Goal: Task Accomplishment & Management: Use online tool/utility

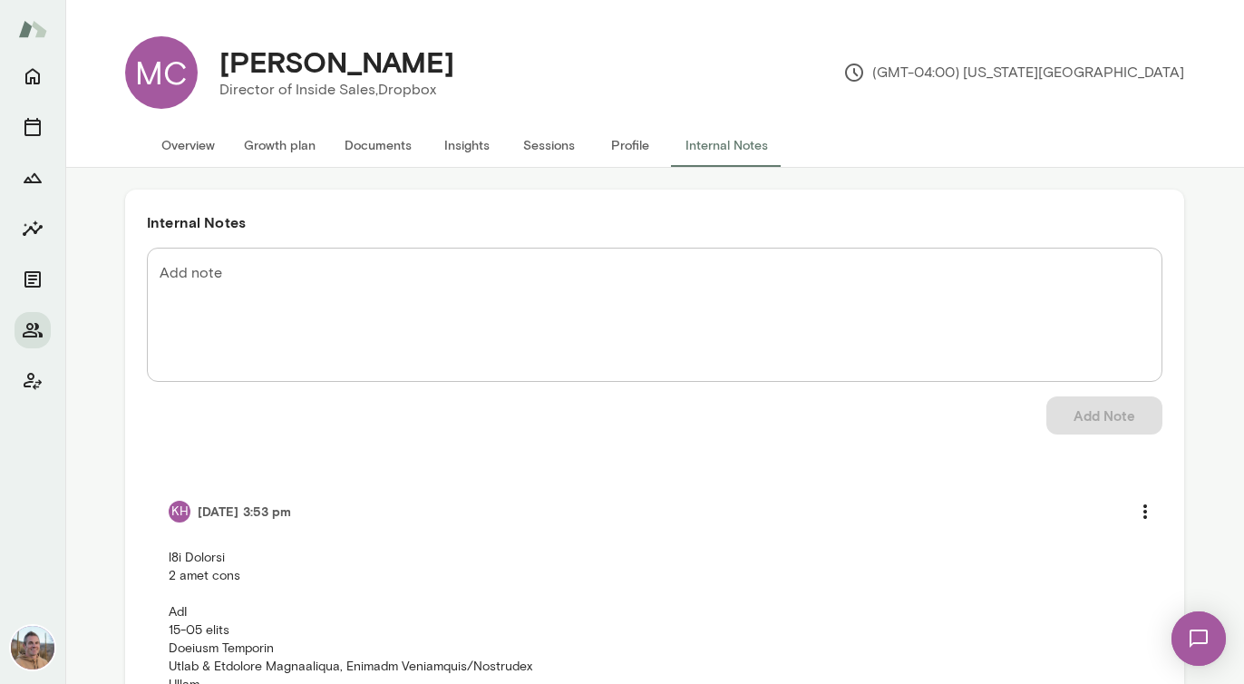
click at [544, 153] on button "Sessions" at bounding box center [549, 145] width 82 height 44
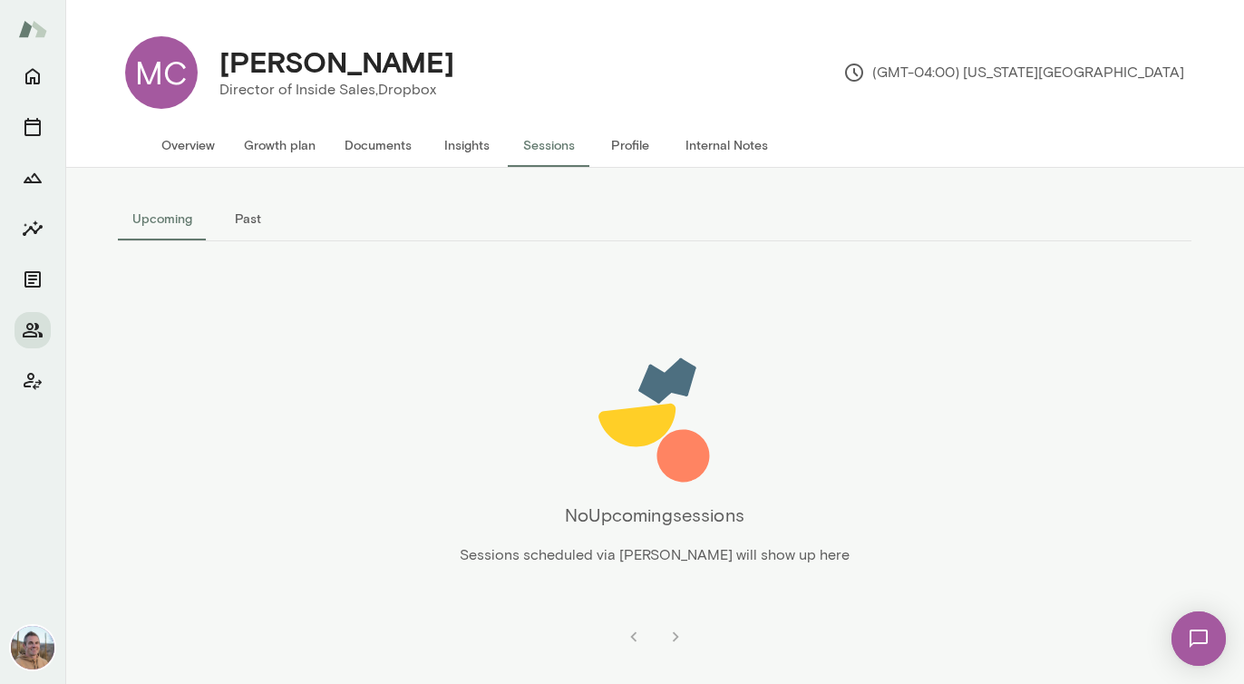
click at [249, 213] on button "Past" at bounding box center [248, 219] width 82 height 44
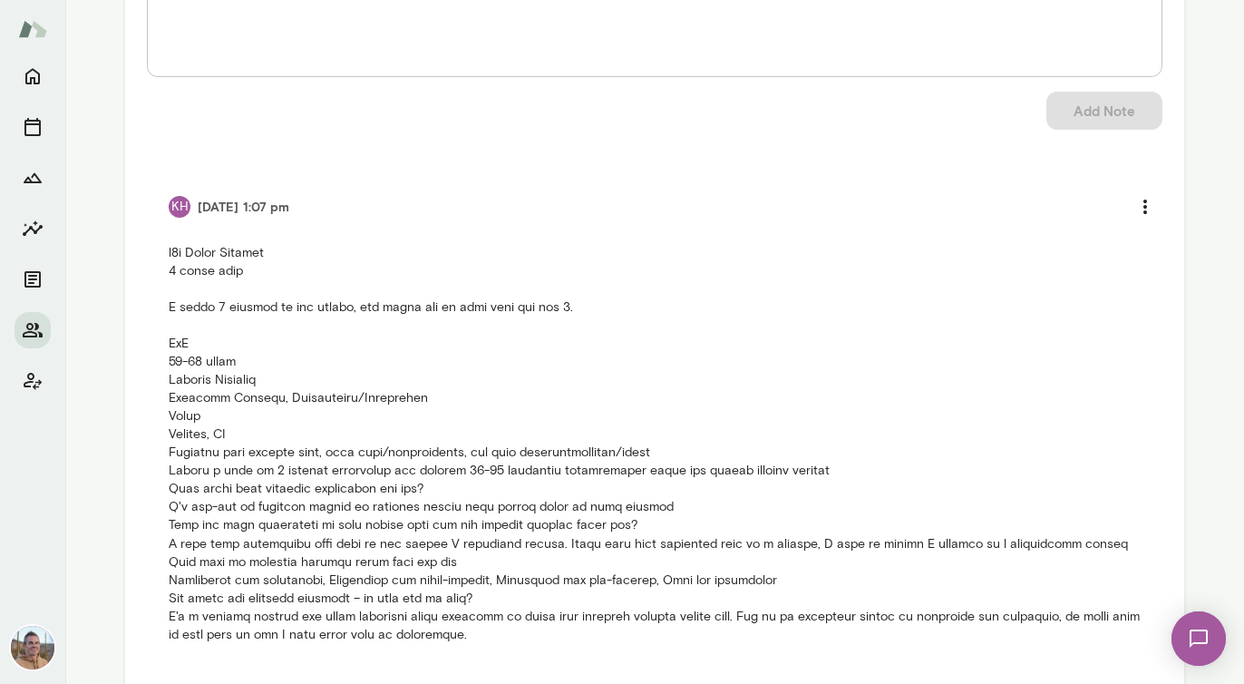
scroll to position [306, 0]
click at [697, 186] on li "KH 10/13/25 at 1:07 pm" at bounding box center [655, 414] width 1016 height 499
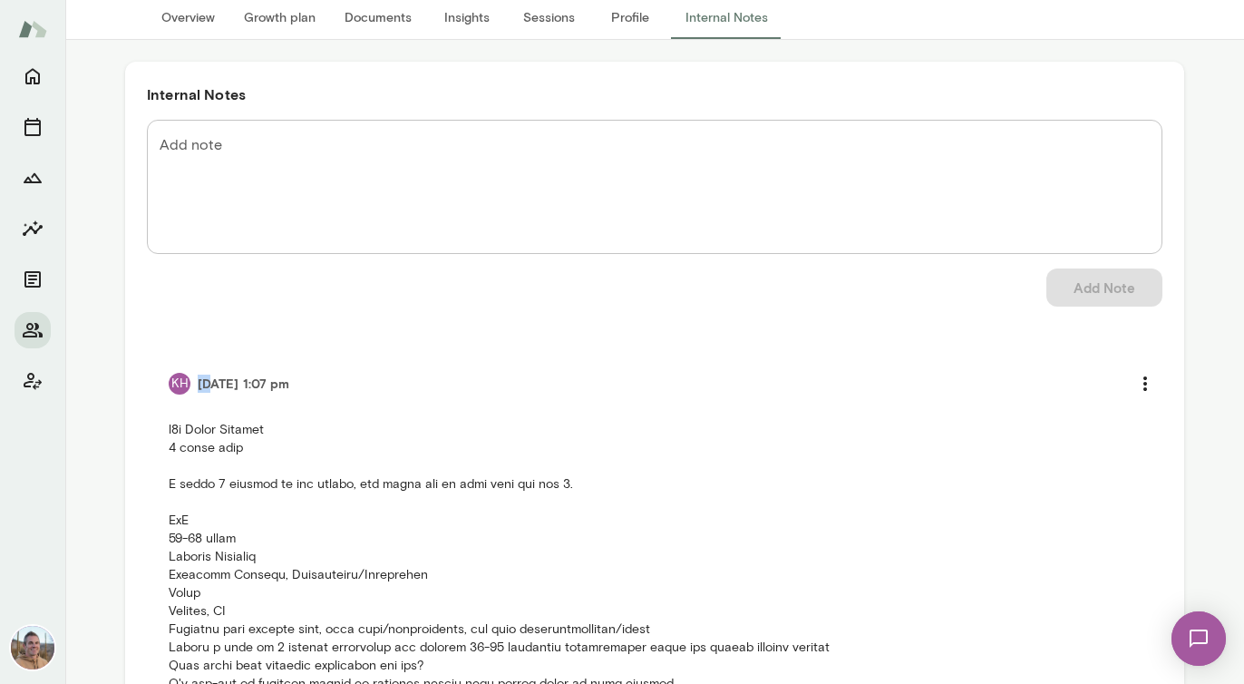
scroll to position [0, 0]
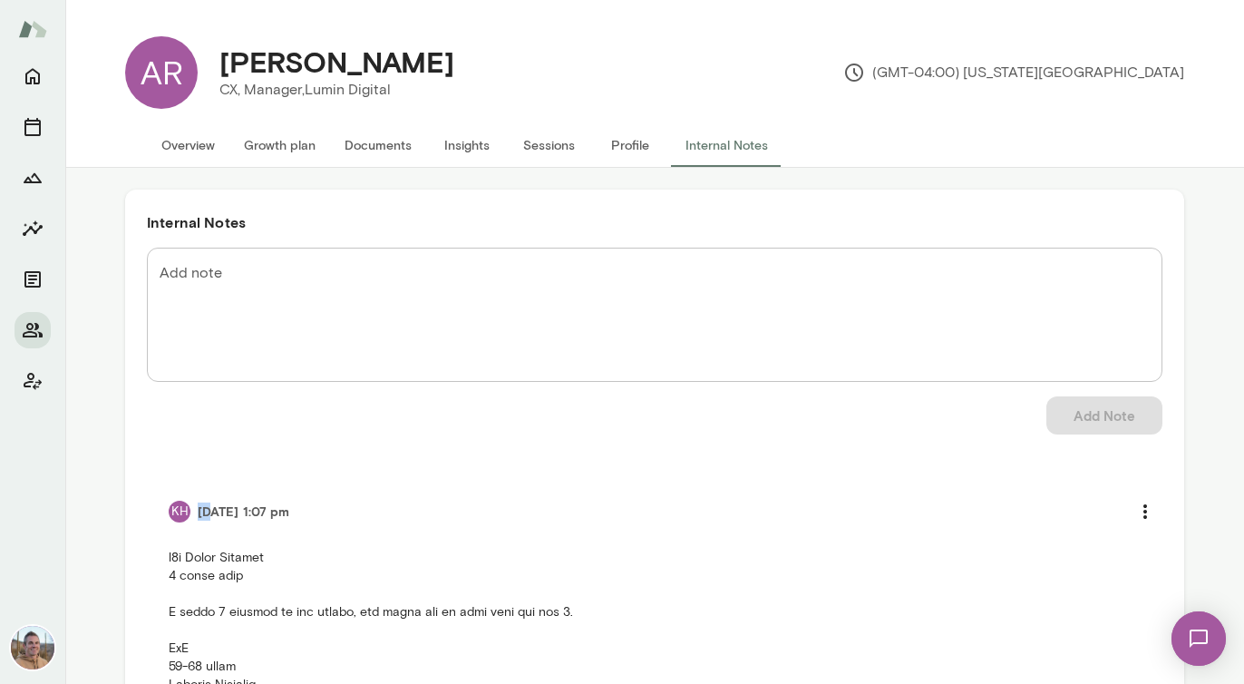
click at [568, 135] on button "Sessions" at bounding box center [549, 145] width 82 height 44
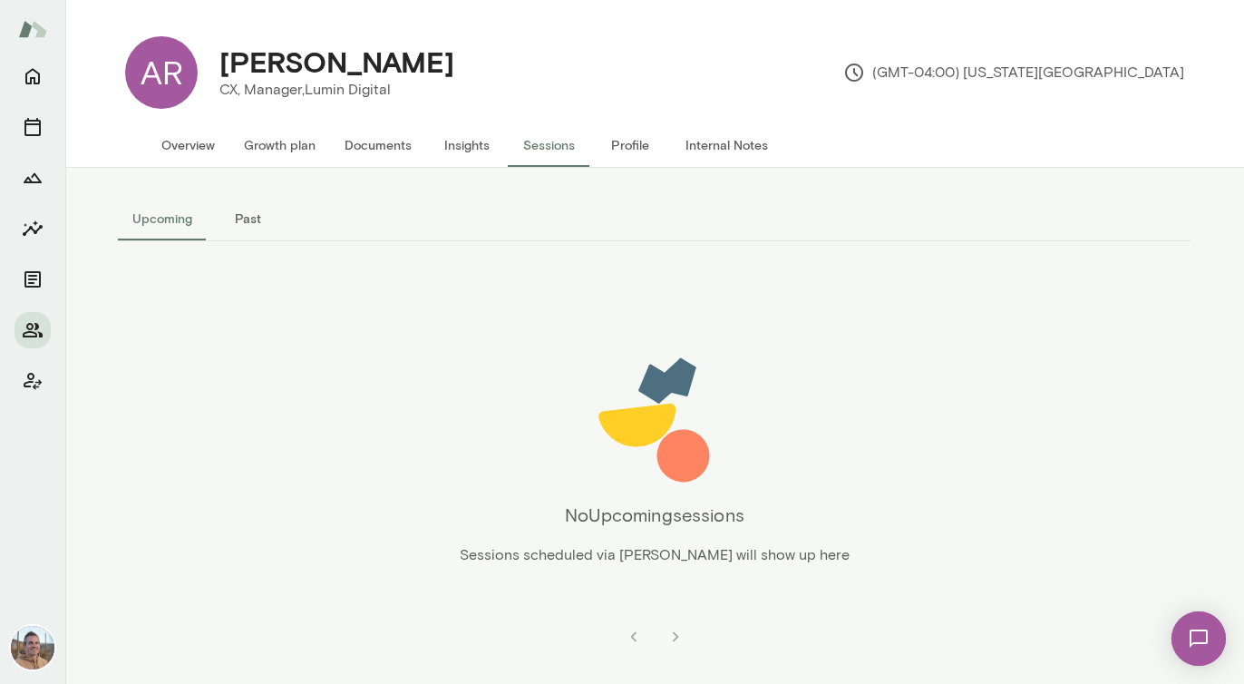
click at [229, 230] on button "Past" at bounding box center [248, 219] width 82 height 44
click at [151, 221] on button "Upcoming" at bounding box center [162, 219] width 89 height 44
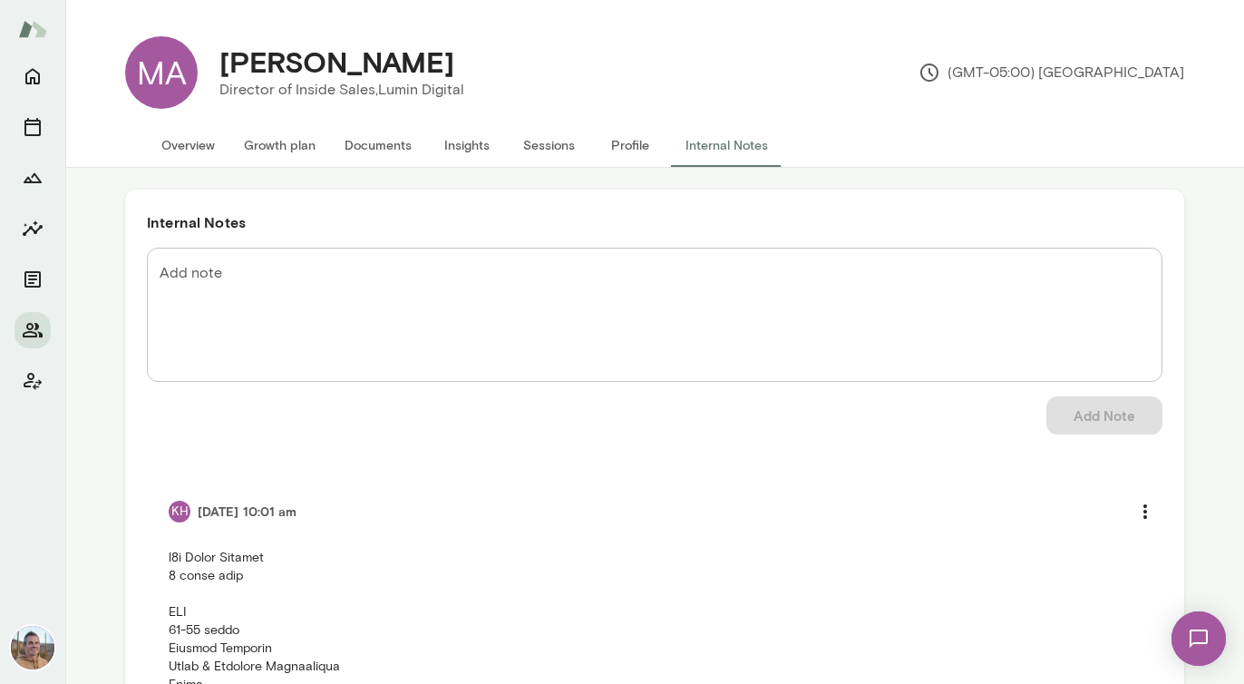
click at [565, 128] on button "Sessions" at bounding box center [549, 145] width 82 height 44
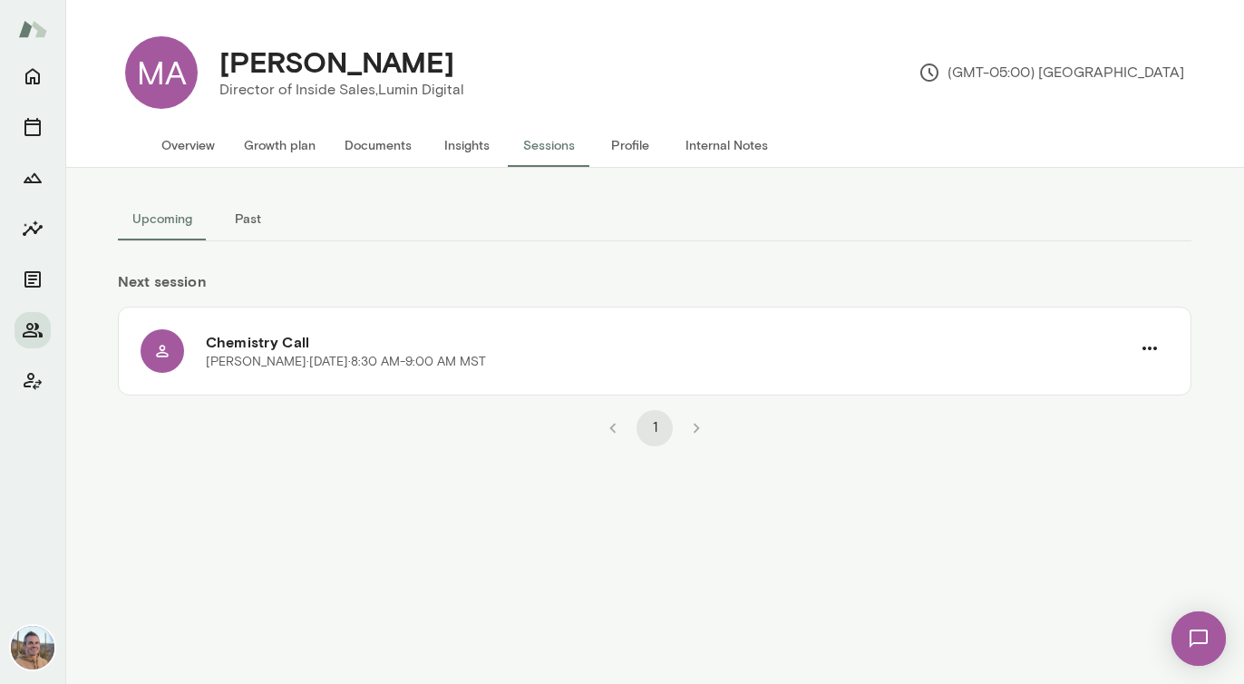
click at [250, 222] on button "Past" at bounding box center [248, 219] width 82 height 44
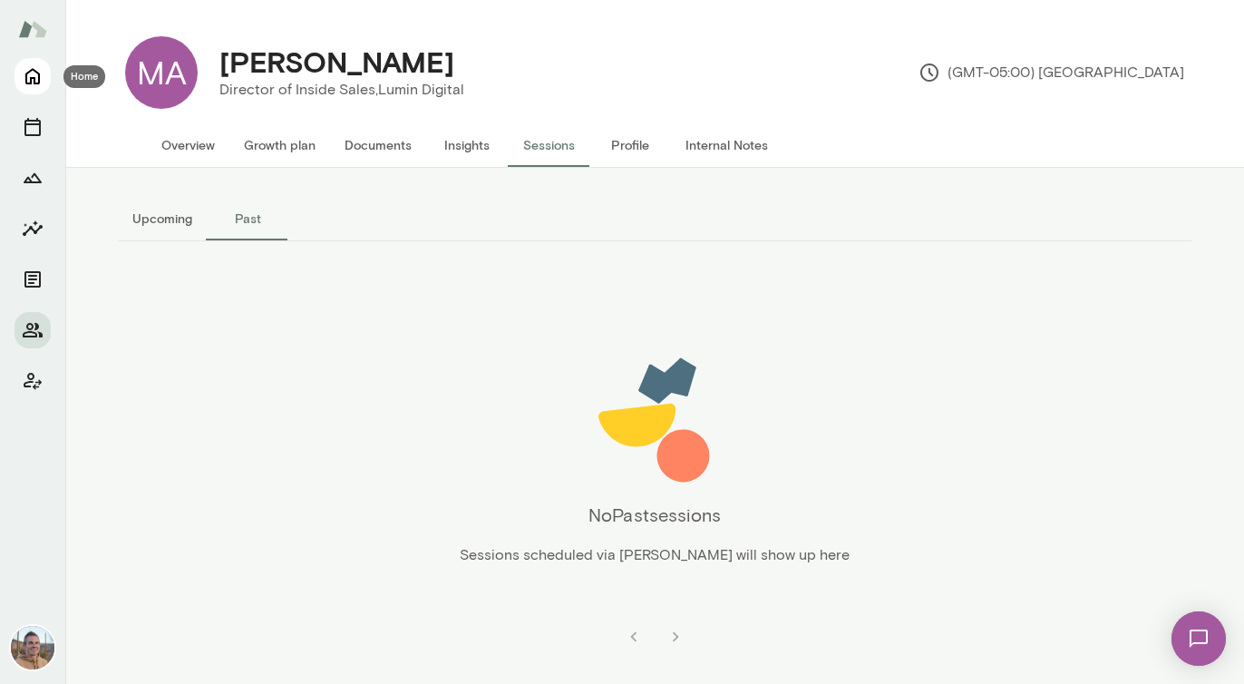
click at [36, 83] on icon "Home" at bounding box center [32, 77] width 15 height 16
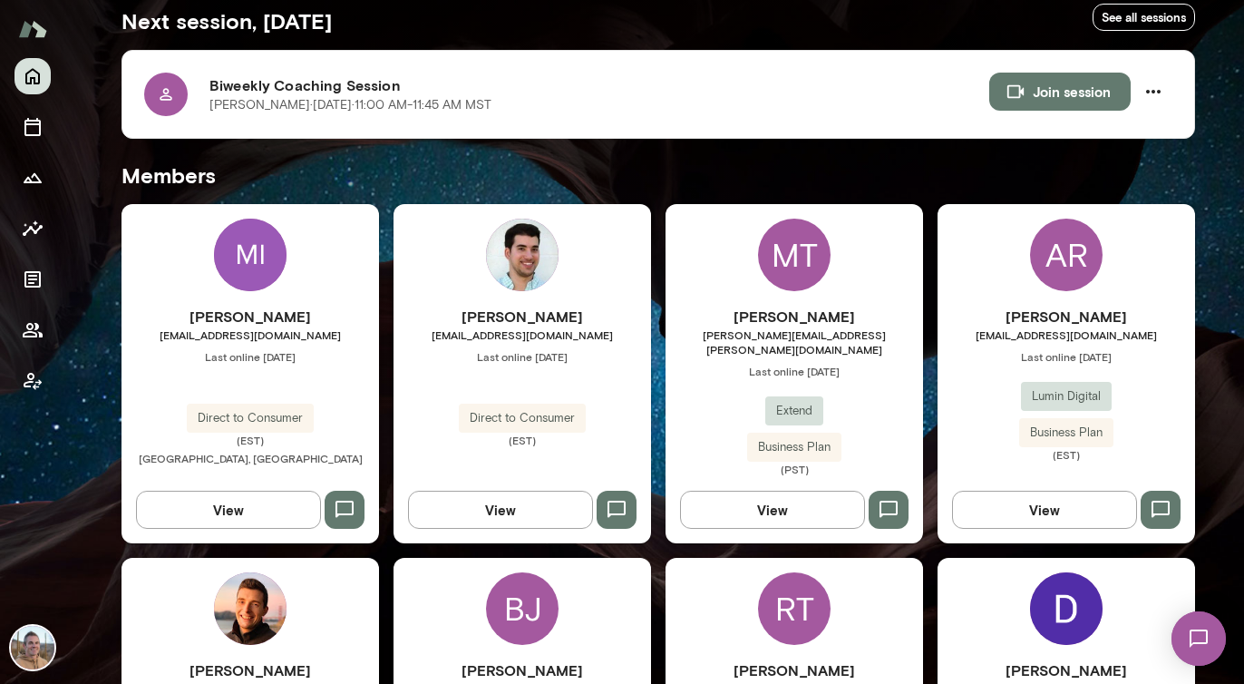
scroll to position [354, 0]
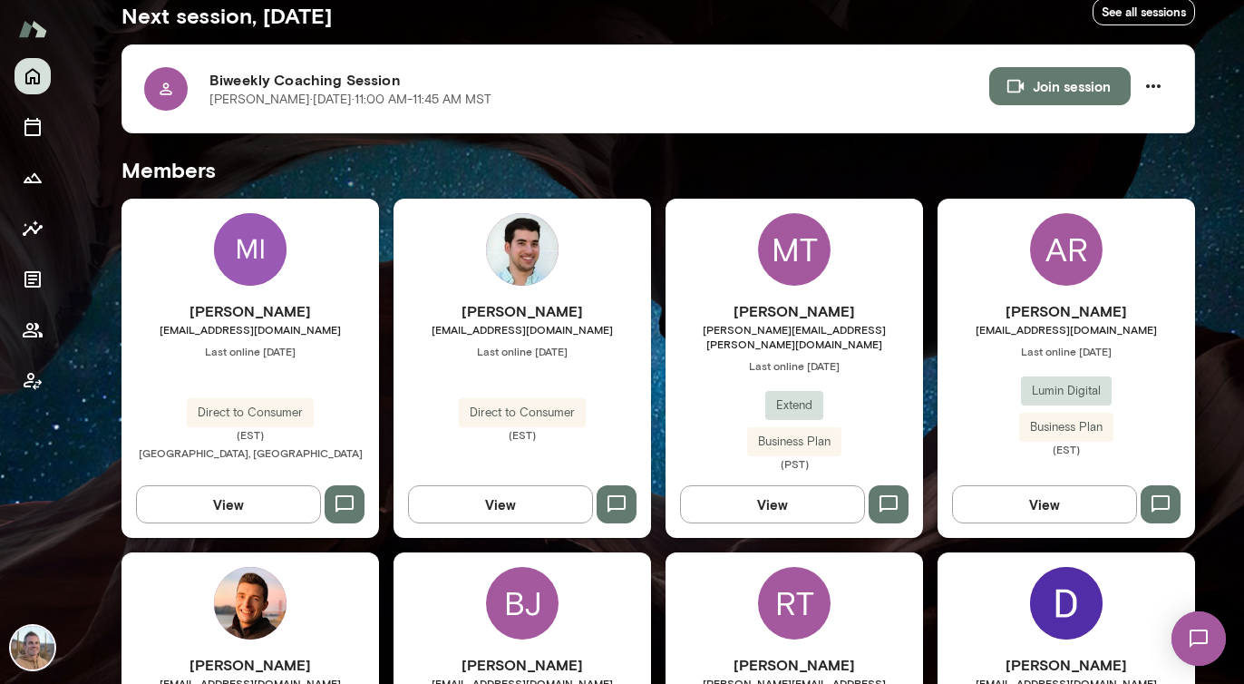
click at [698, 282] on div "MT [PERSON_NAME] [PERSON_NAME][EMAIL_ADDRESS][PERSON_NAME][DOMAIN_NAME] Last on…" at bounding box center [795, 368] width 258 height 339
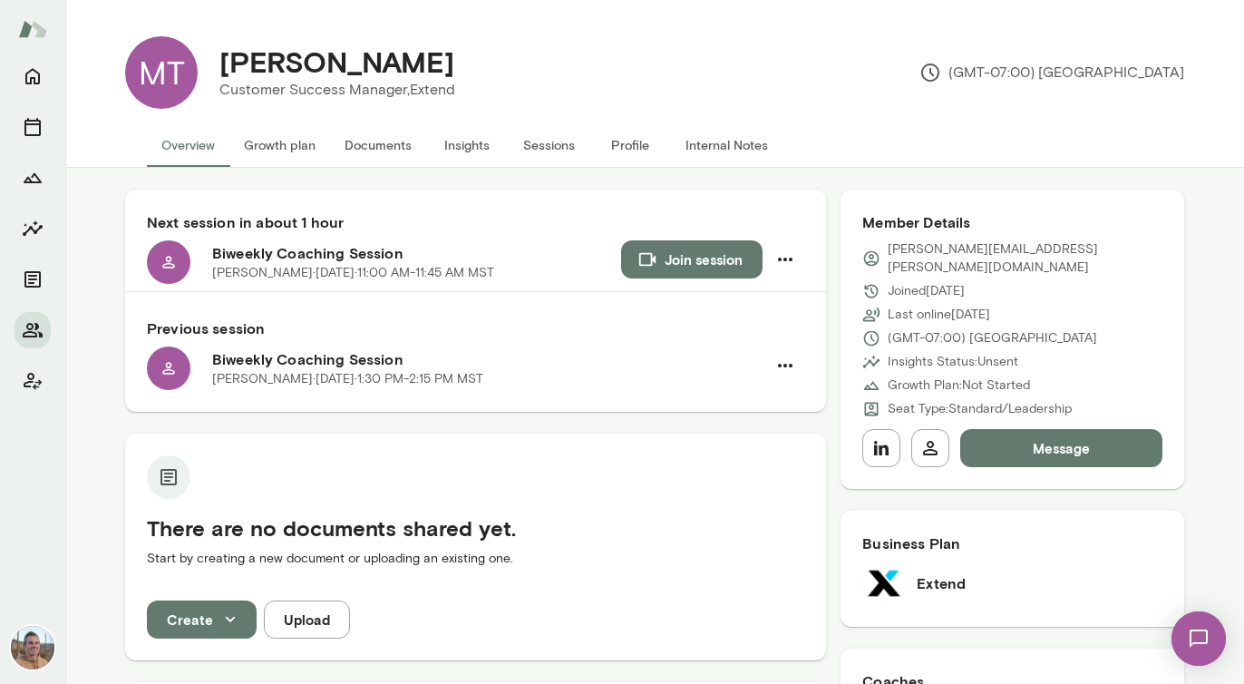
click at [396, 140] on button "Documents" at bounding box center [378, 145] width 96 height 44
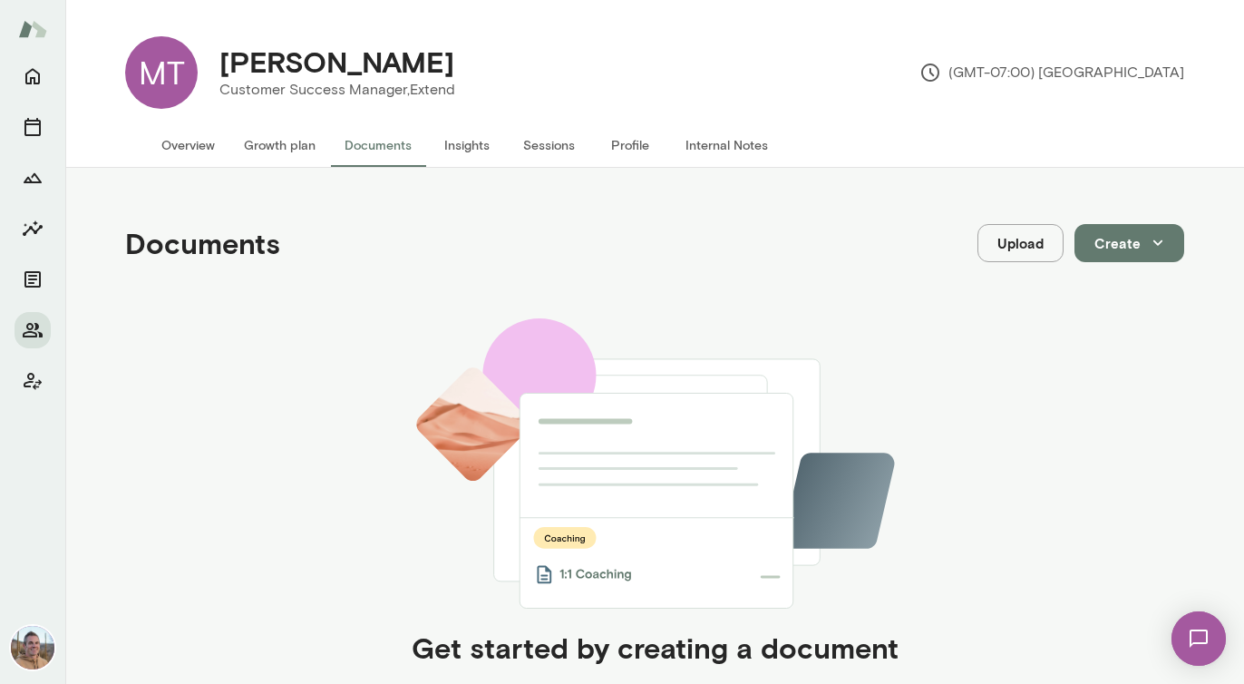
click at [1118, 252] on button "Create" at bounding box center [1130, 243] width 110 height 38
click at [1130, 284] on li "Document" at bounding box center [1148, 285] width 141 height 33
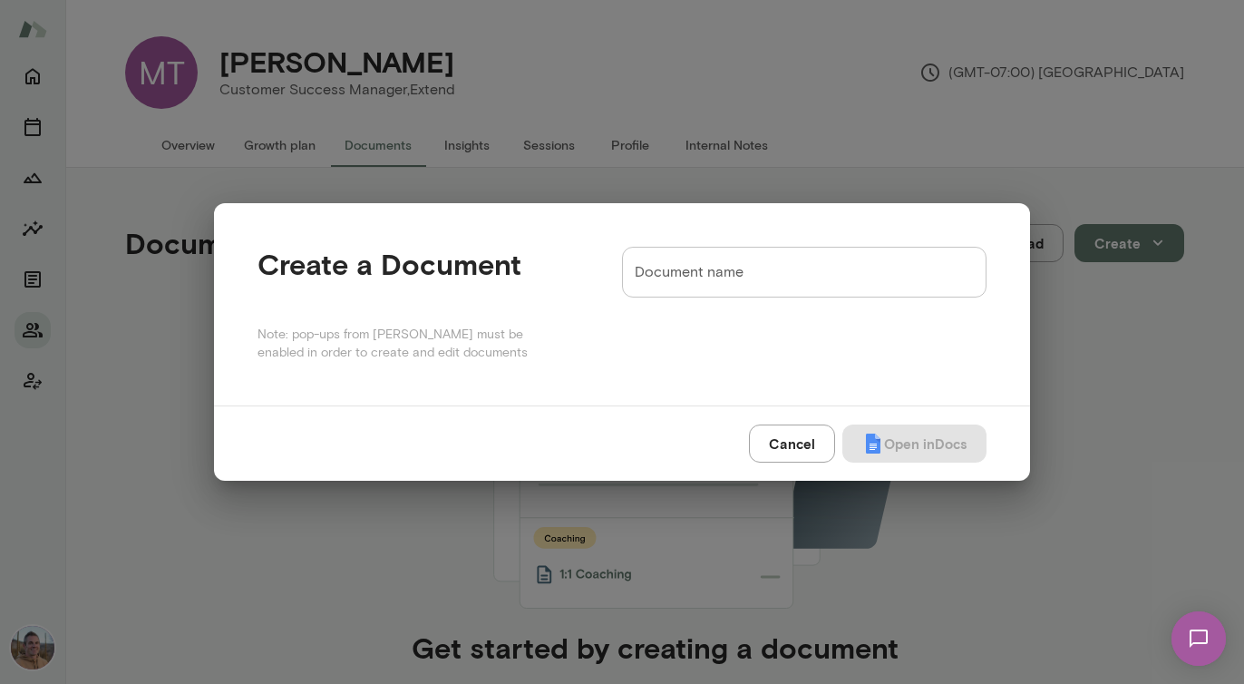
click at [804, 263] on input "Document name" at bounding box center [804, 272] width 365 height 51
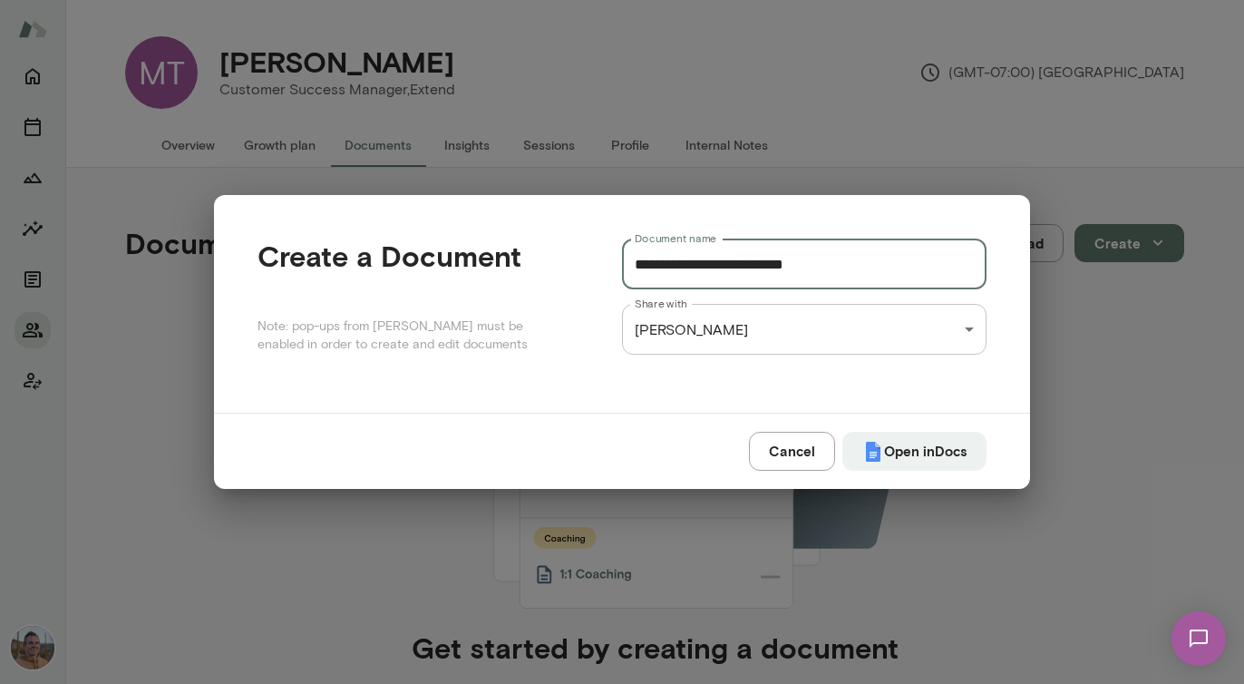
type input "**********"
click at [843, 432] on button "Open in Docs" at bounding box center [915, 451] width 144 height 38
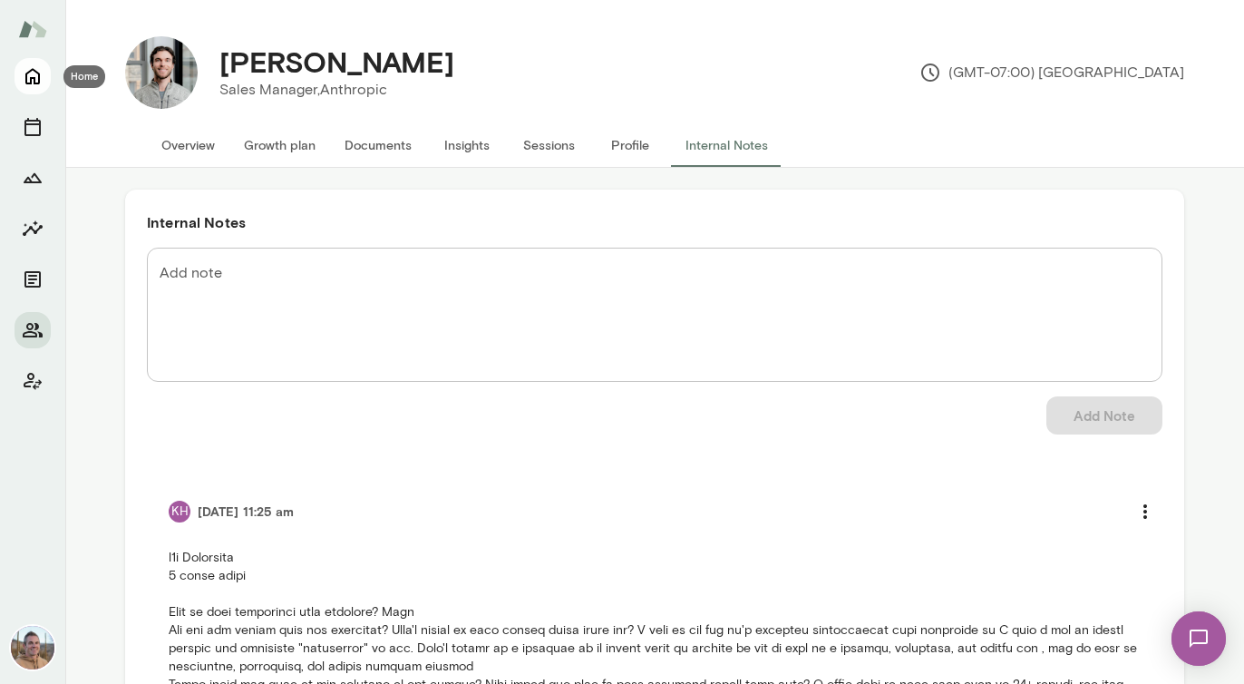
click at [23, 73] on icon "Home" at bounding box center [33, 76] width 22 height 22
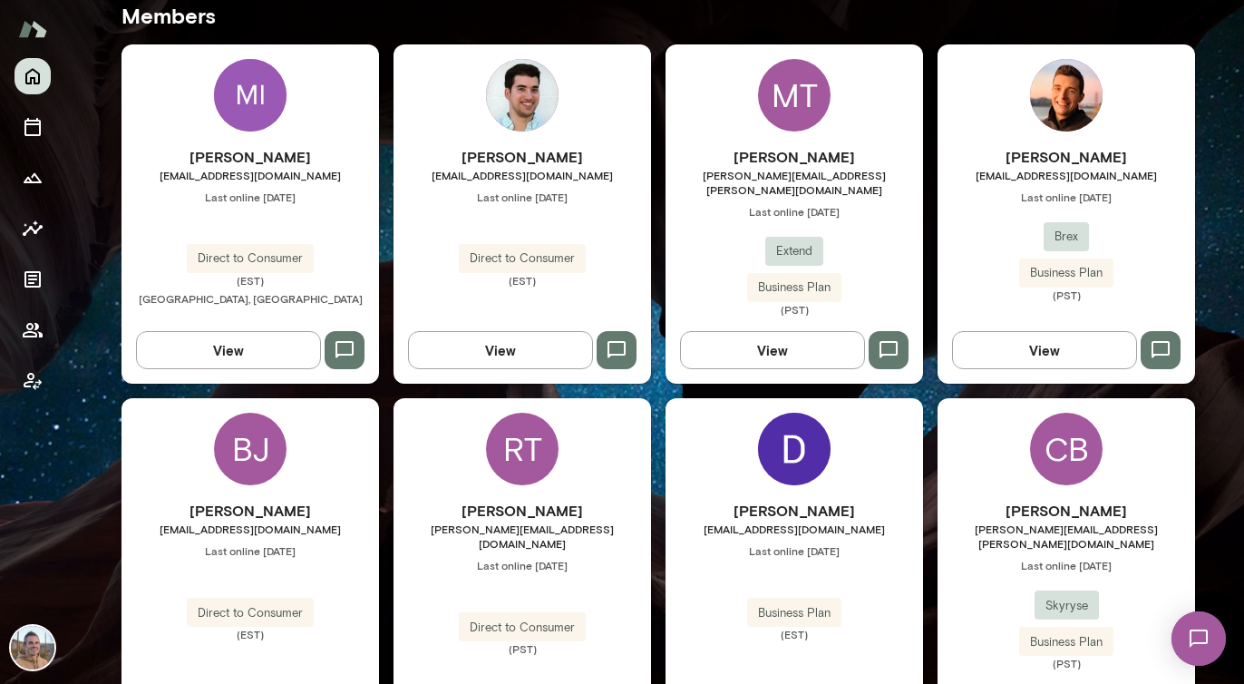
scroll to position [511, 0]
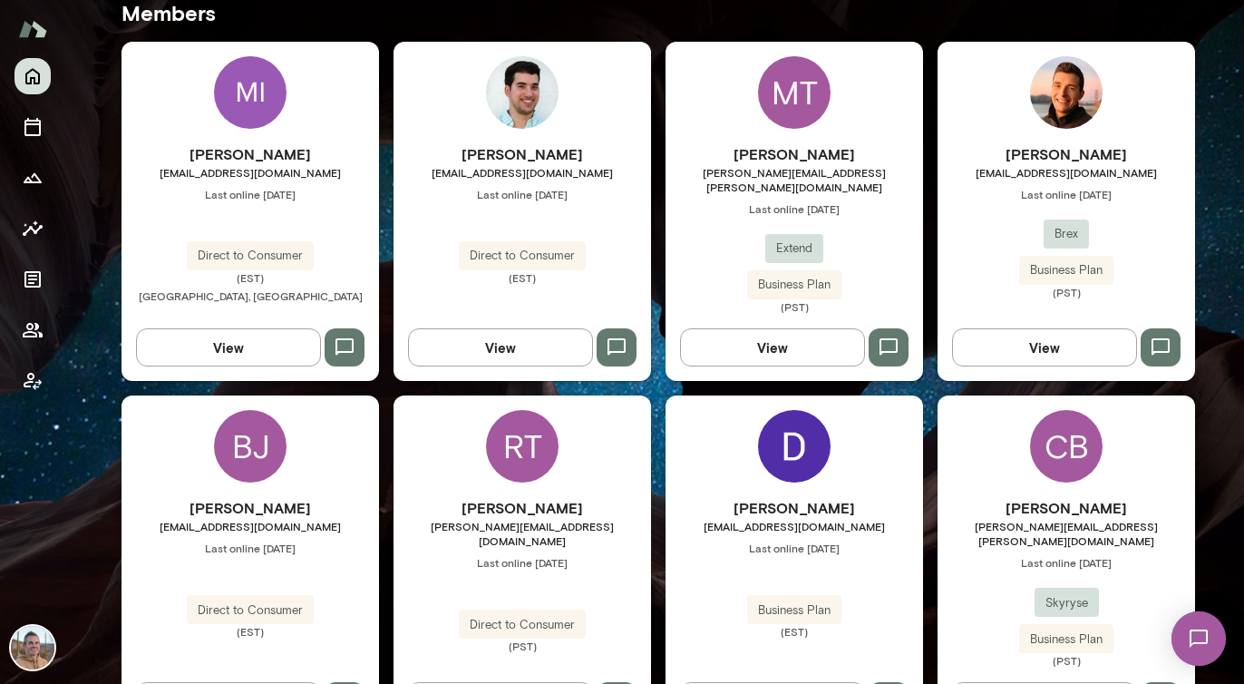
click at [789, 102] on div "MT" at bounding box center [794, 92] width 73 height 73
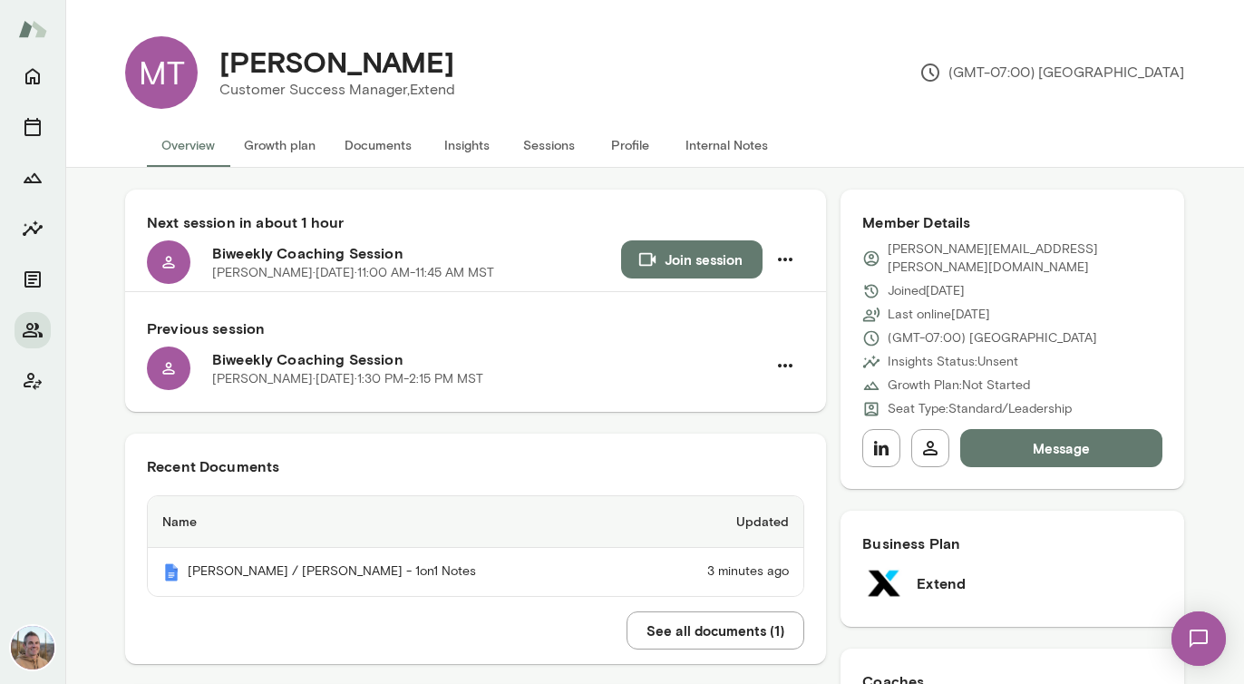
click at [284, 152] on button "Growth plan" at bounding box center [279, 145] width 101 height 44
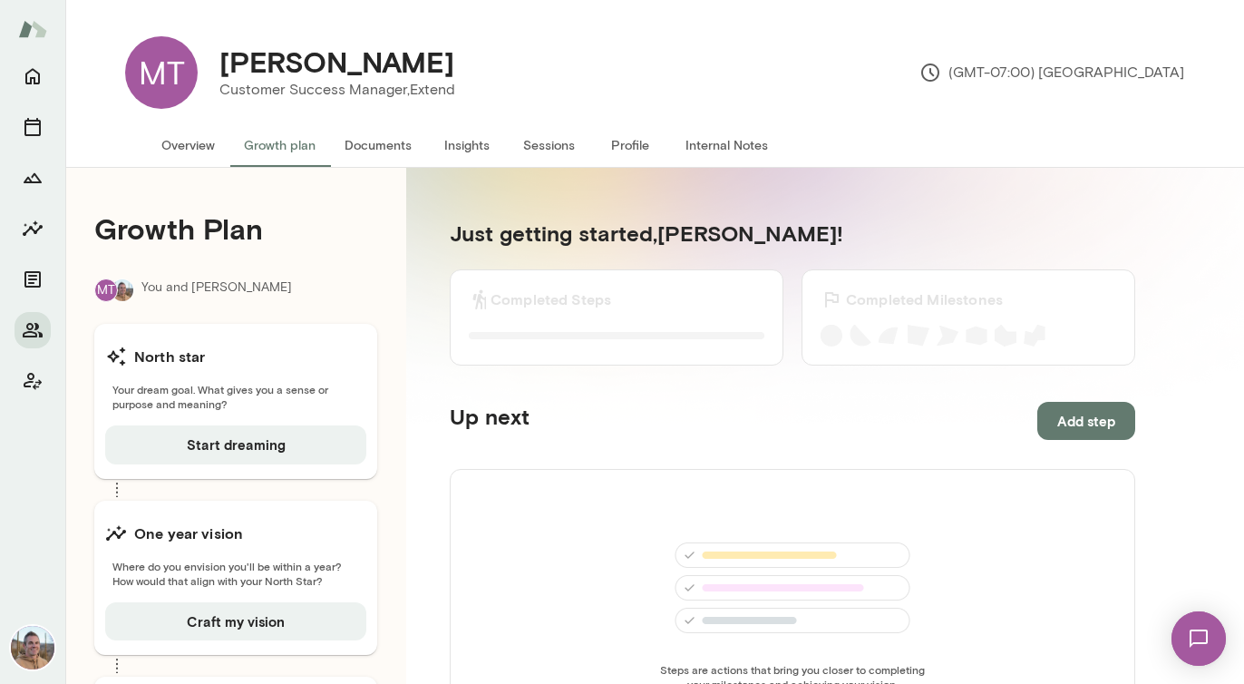
click at [725, 153] on button "Internal Notes" at bounding box center [727, 145] width 112 height 44
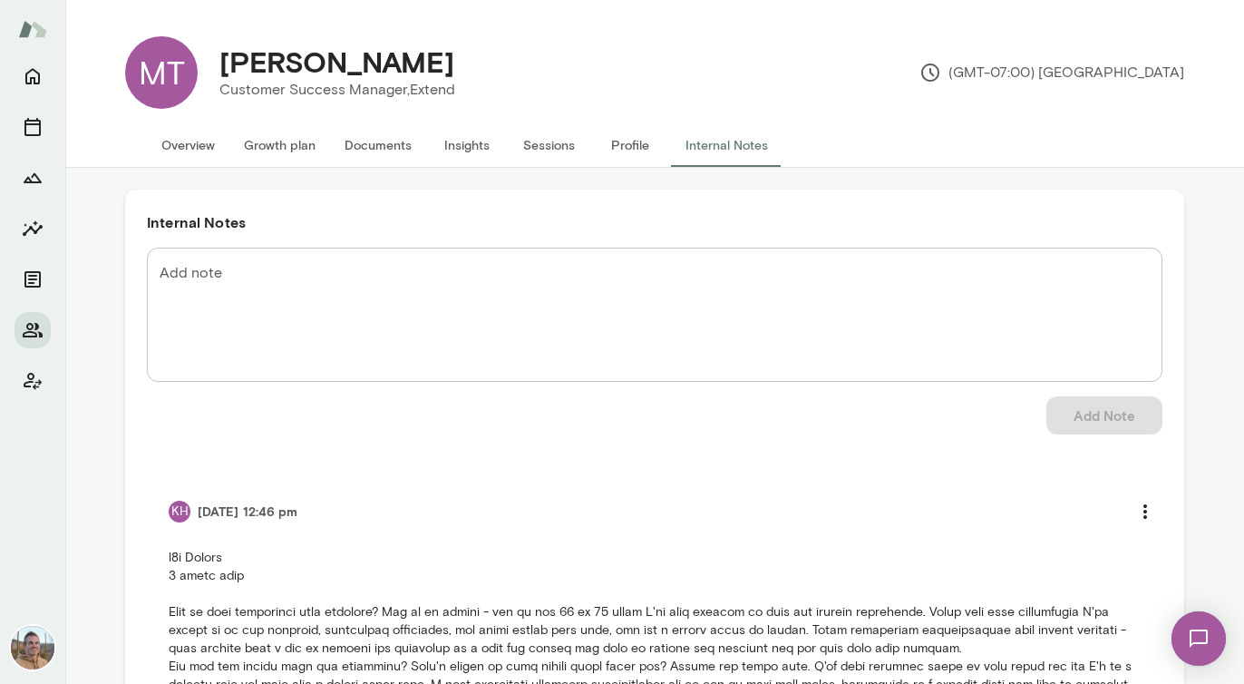
click at [619, 151] on button "Profile" at bounding box center [631, 145] width 82 height 44
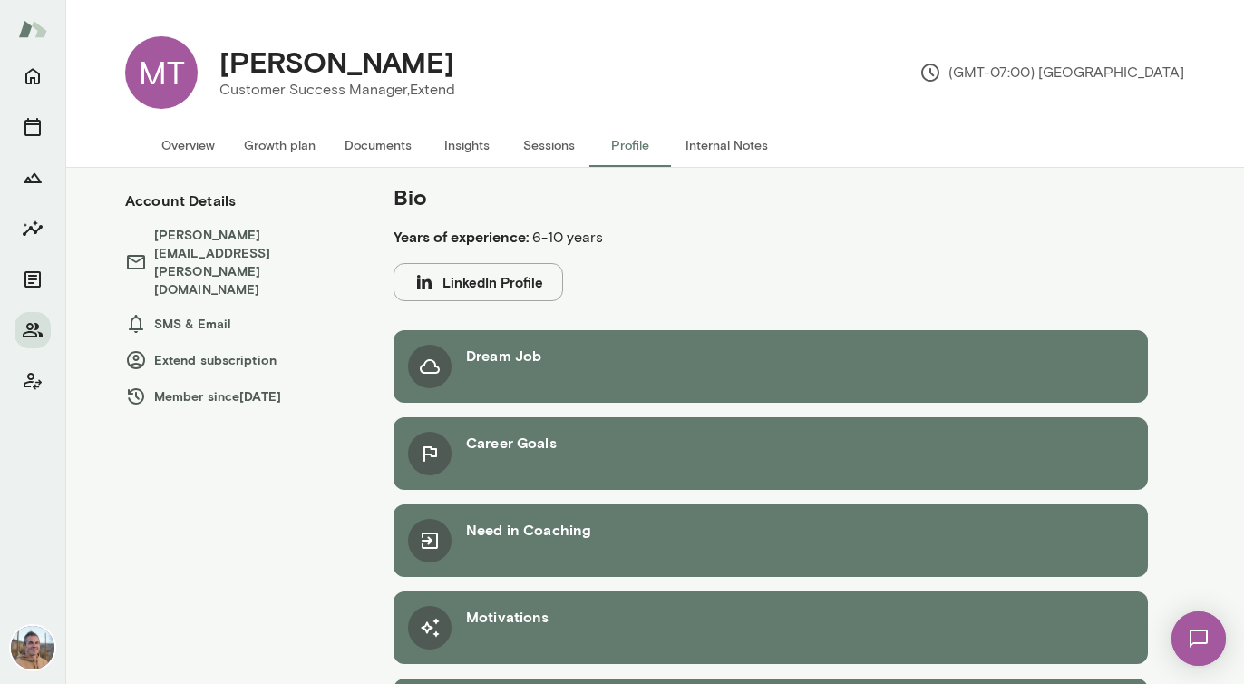
click at [695, 150] on button "Internal Notes" at bounding box center [727, 145] width 112 height 44
